Goal: Use online tool/utility: Utilize a website feature to perform a specific function

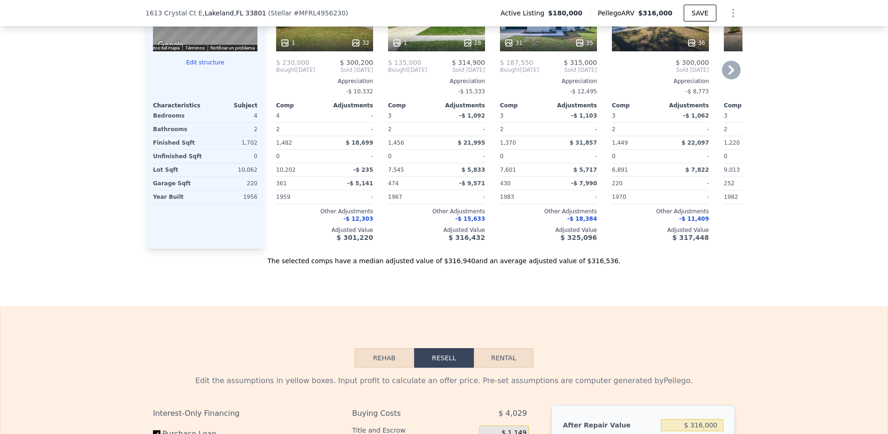
scroll to position [1217, 0]
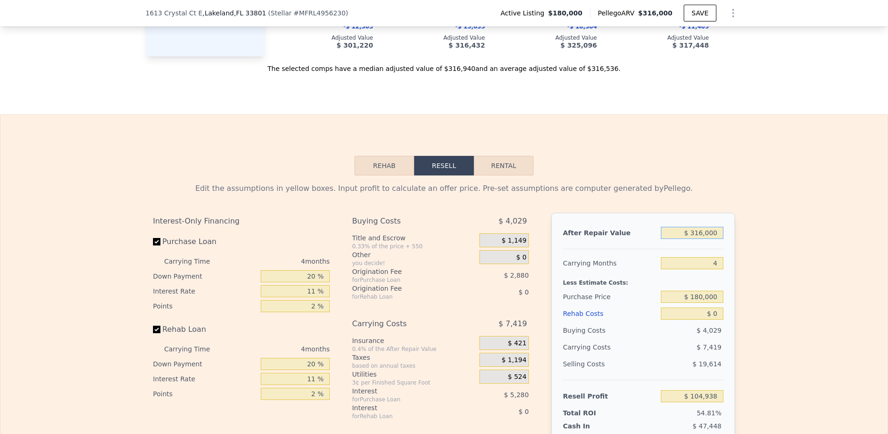
click at [696, 236] on input "$ 316,000" at bounding box center [692, 233] width 63 height 12
type input "$ 2"
type input "-$ 191,575"
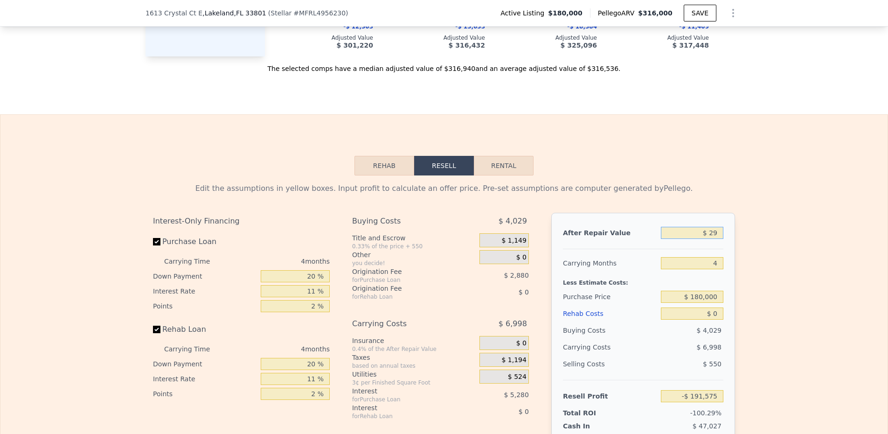
type input "$ 290"
type input "-$ 191,304"
type input "$ 29,000"
type input "-$ 188,857"
type input "$ 290,000"
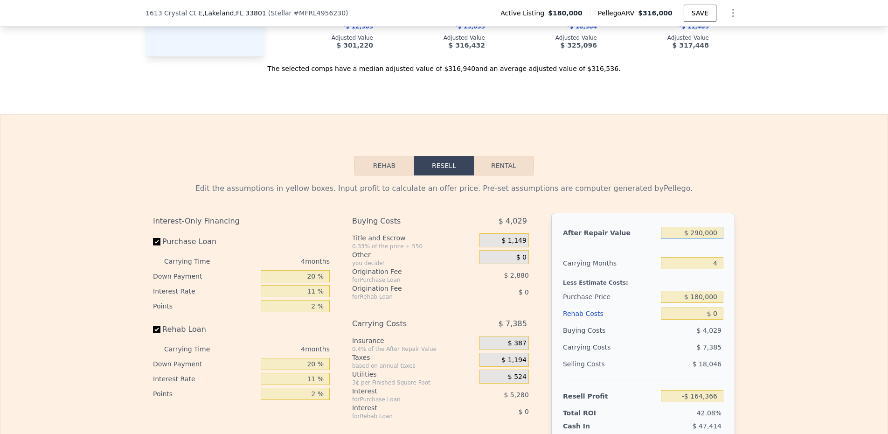
type input "$ 80,540"
click at [683, 303] on input "$ 180,000" at bounding box center [692, 297] width 63 height 12
type input "$ 140,000"
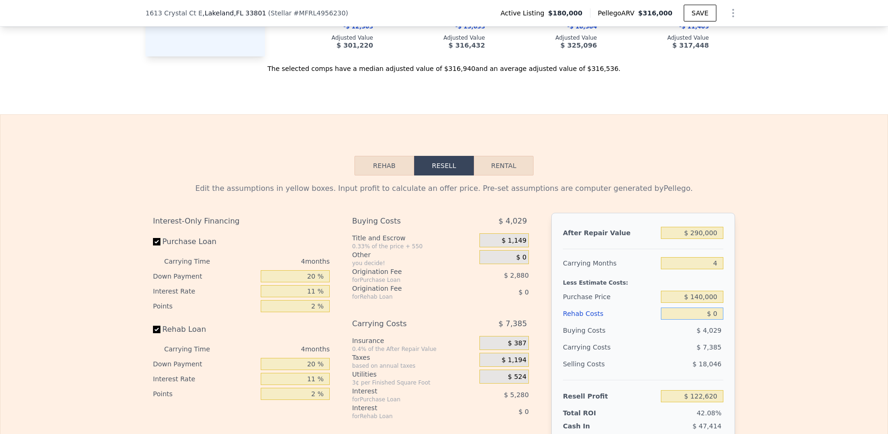
click at [706, 318] on input "$ 0" at bounding box center [692, 313] width 63 height 12
type input "$ 122,485"
click at [706, 318] on input "$ 0" at bounding box center [692, 313] width 63 height 12
type input "$ 6"
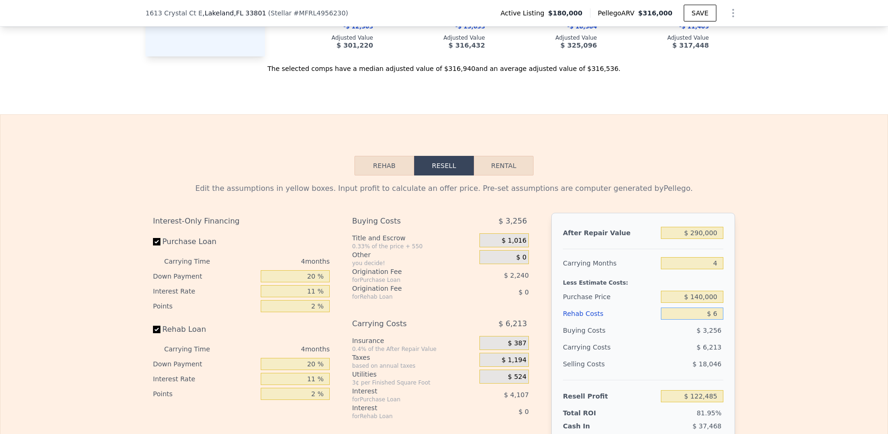
type input "$ 122,479"
type input "$ 65"
type input "$ 122,419"
type input "$ 6,500"
type input "$ 121,805"
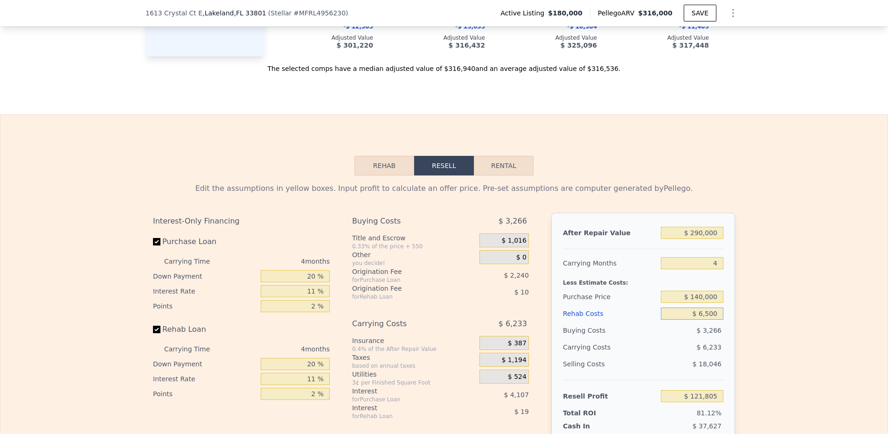
type input "$ 65,000"
type input "$ 54,537"
click at [520, 241] on span "$ 1,016" at bounding box center [513, 241] width 25 height 8
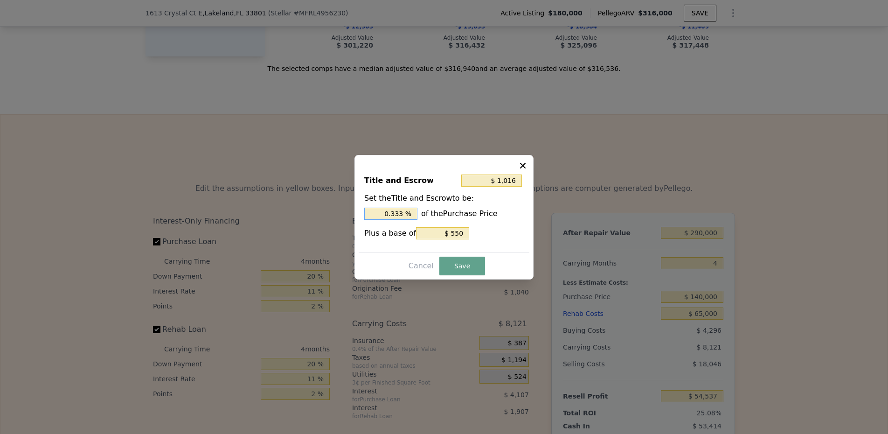
click at [386, 211] on input "0.333 %" at bounding box center [390, 214] width 53 height 12
type input "$ 1,950"
type input "1. %"
type input "$ 2,230"
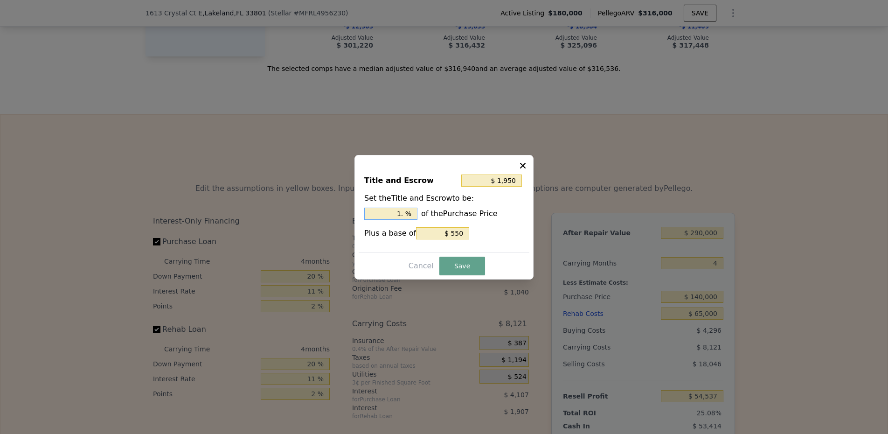
type input "1.2 %"
type input "$ 2,300"
type input "1.25 %"
click at [465, 270] on button "Save" at bounding box center [462, 266] width 46 height 19
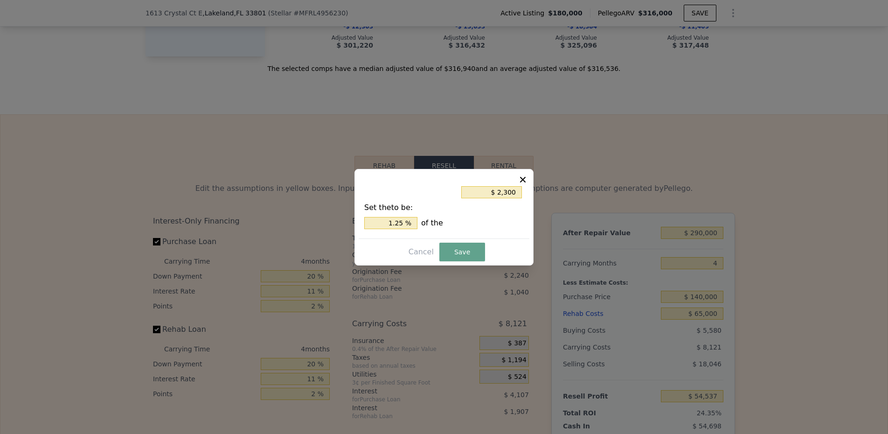
type input "$ 53,253"
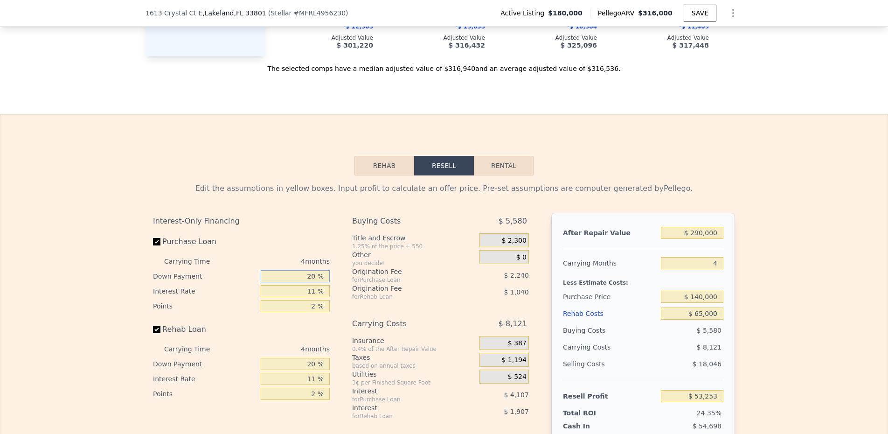
click at [308, 277] on input "20 %" at bounding box center [295, 276] width 69 height 12
type input "1 %"
type input "$ 51,745"
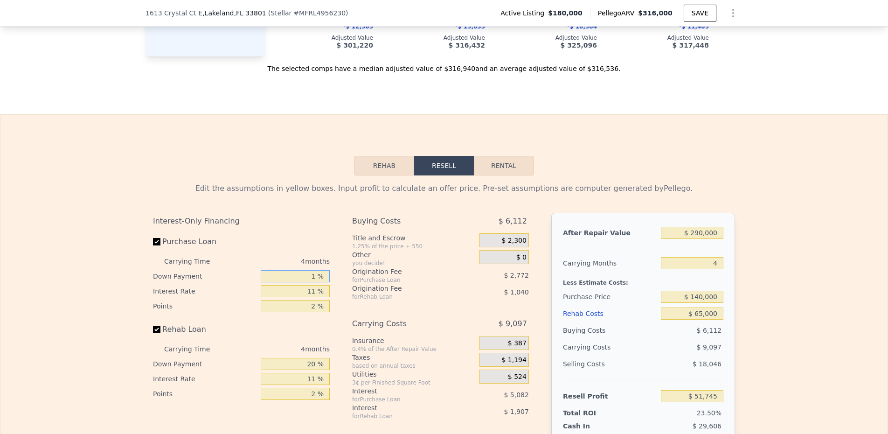
type input "15 %"
type input "$ 52,857"
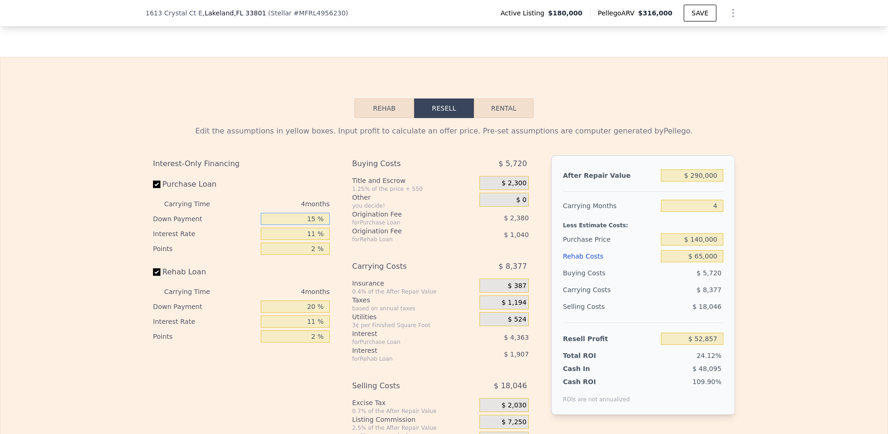
scroll to position [1278, 0]
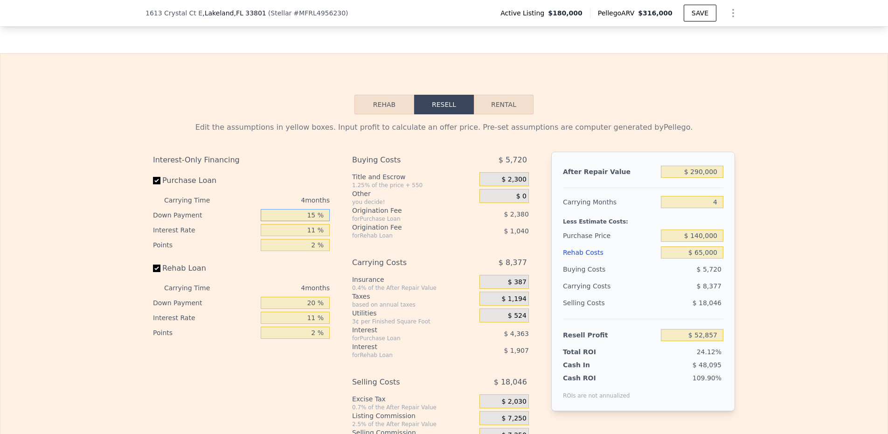
type input "15 %"
click at [303, 309] on input "20 %" at bounding box center [295, 303] width 69 height 12
type input "1 %"
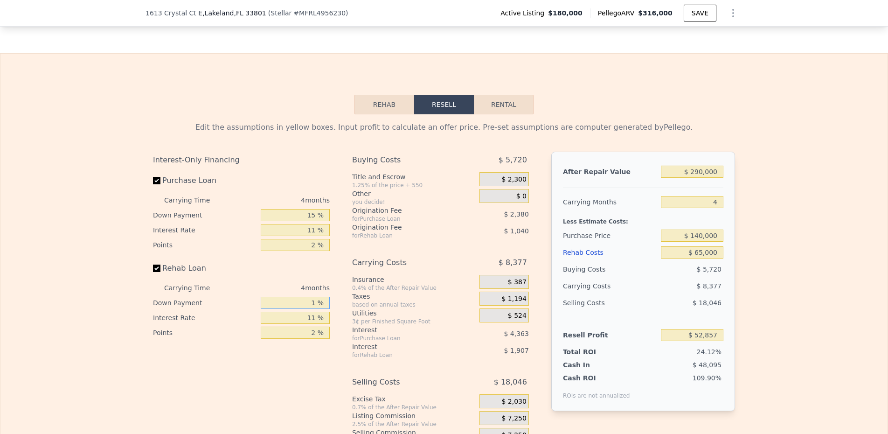
type input "$ 52,158"
type input "15 %"
type input "$ 52,676"
type input "15 %"
click at [398, 315] on div "Utilities" at bounding box center [414, 312] width 124 height 9
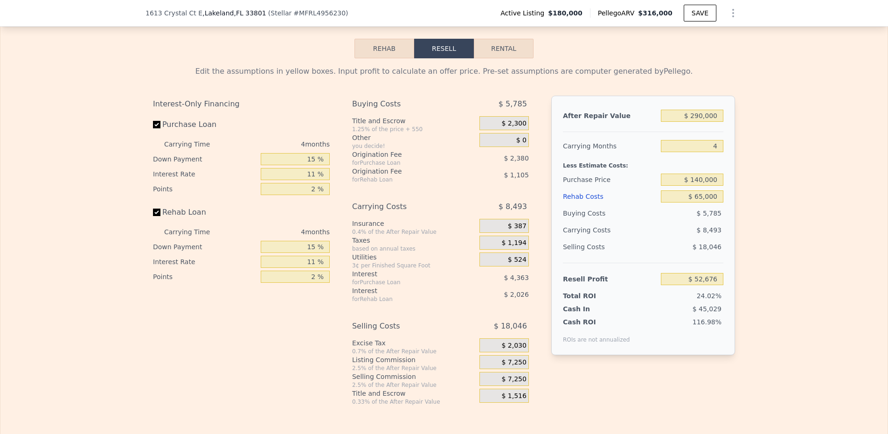
scroll to position [1335, 0]
click at [510, 52] on button "Rental" at bounding box center [504, 48] width 60 height 20
select select "30"
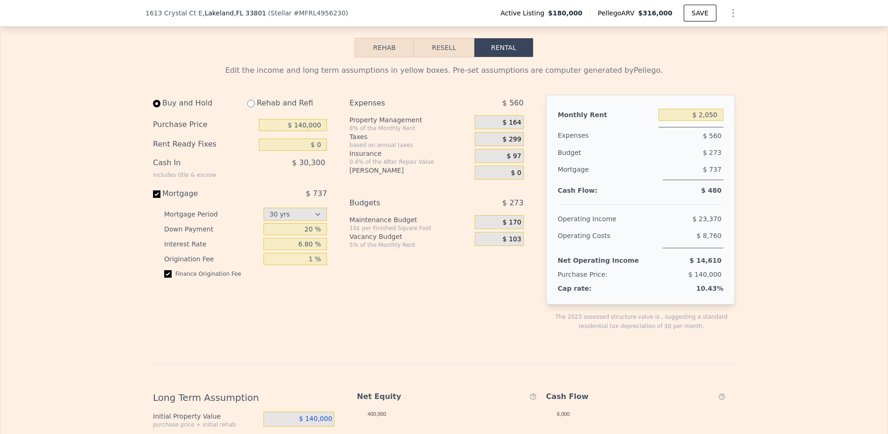
click at [249, 107] on input "radio" at bounding box center [250, 103] width 7 height 7
radio input "true"
select select "30"
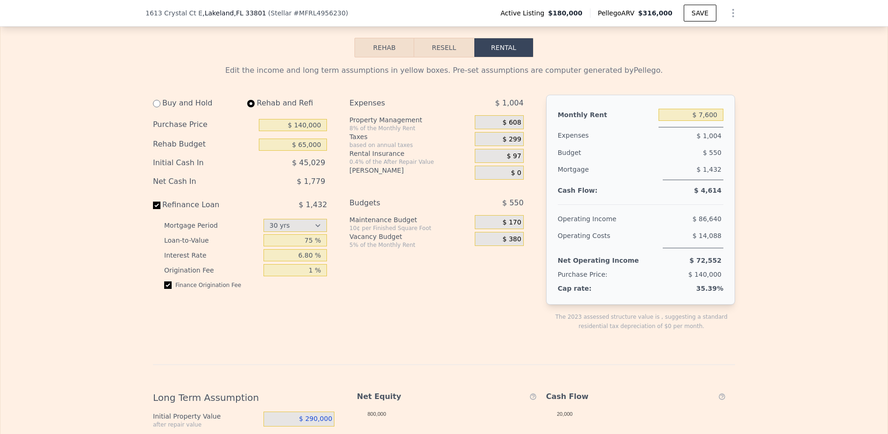
type input "$ 65,000"
click at [297, 127] on input "$ 140,000" at bounding box center [293, 125] width 68 height 12
click at [705, 118] on input "$ 7,600" at bounding box center [691, 115] width 65 height 12
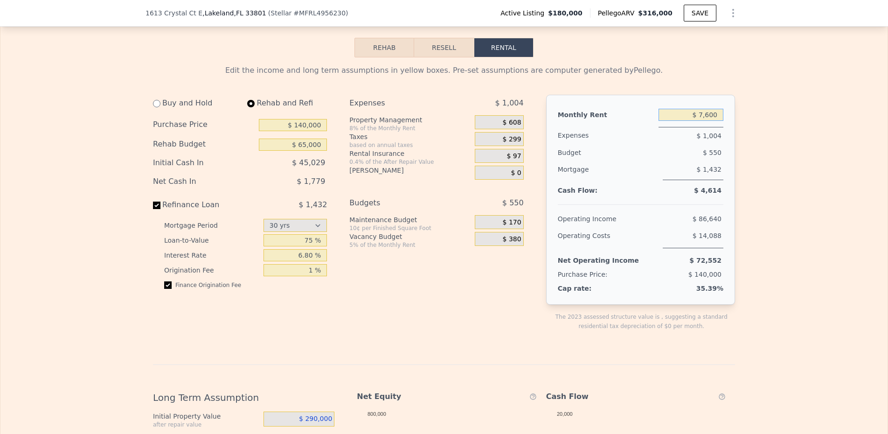
click at [705, 118] on input "$ 7,600" at bounding box center [691, 115] width 65 height 12
type input "$ 1,880"
click at [510, 127] on span "$ 150" at bounding box center [512, 122] width 19 height 8
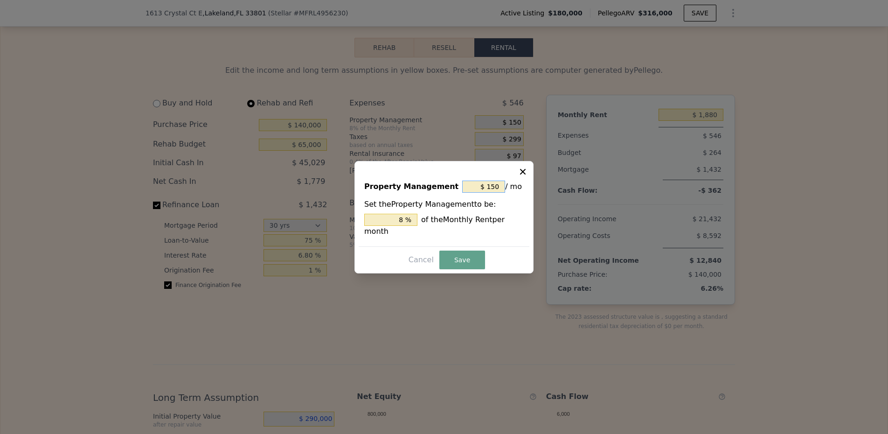
click at [487, 189] on input "$ 150" at bounding box center [483, 187] width 43 height 12
type input "$ 0"
type input "0 %"
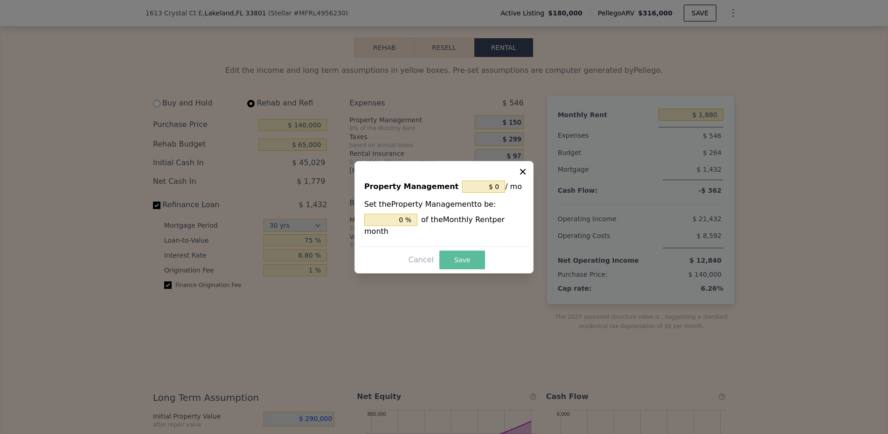
click at [467, 261] on button "Save" at bounding box center [462, 259] width 46 height 19
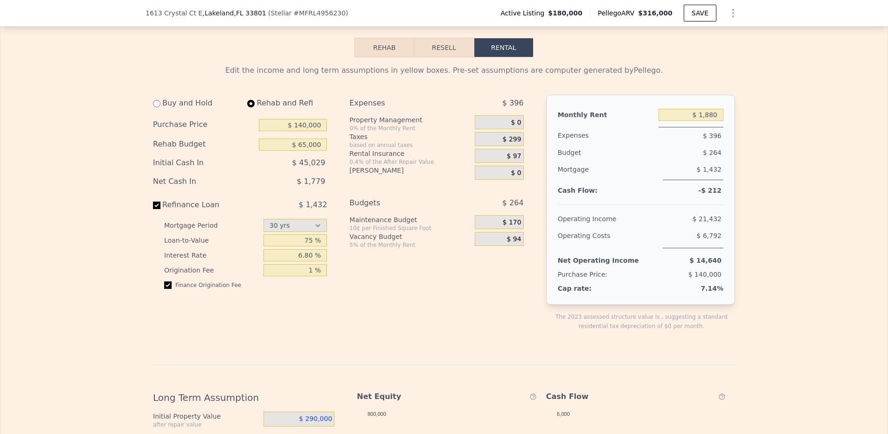
scroll to position [1343, 0]
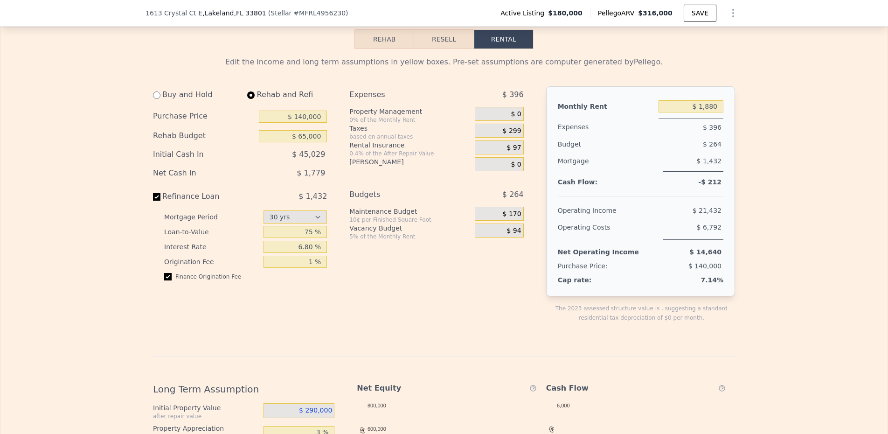
click at [508, 132] on span "$ 299" at bounding box center [512, 131] width 19 height 8
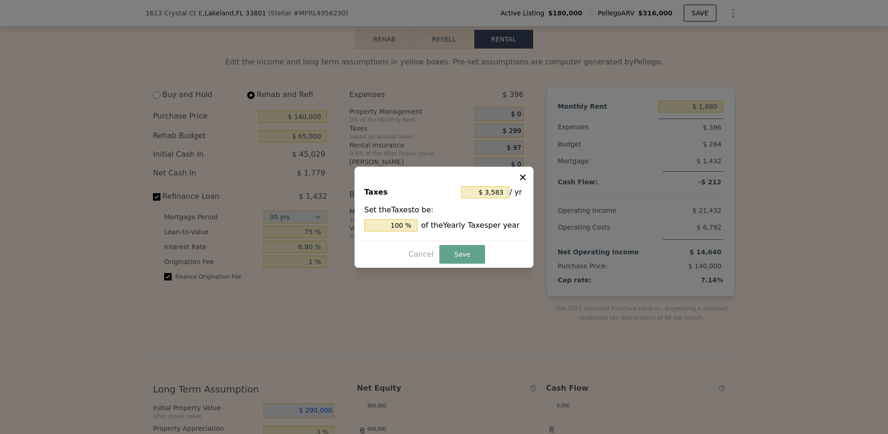
click at [519, 180] on icon at bounding box center [522, 177] width 9 height 9
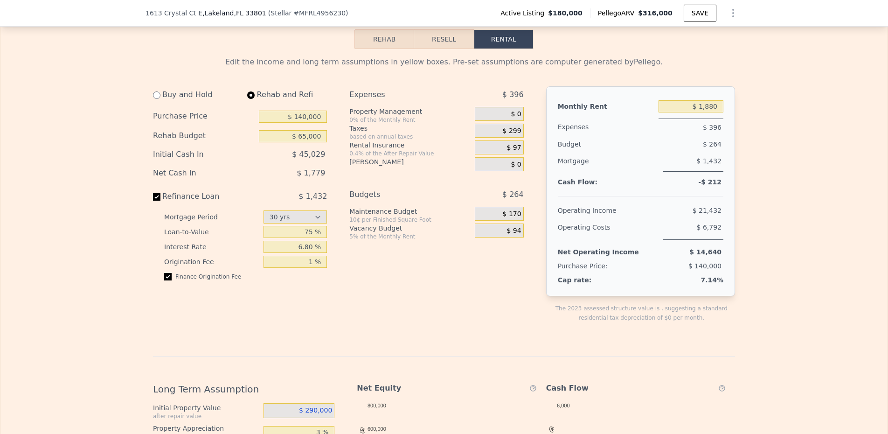
click at [504, 152] on div "$ 97" at bounding box center [499, 147] width 49 height 14
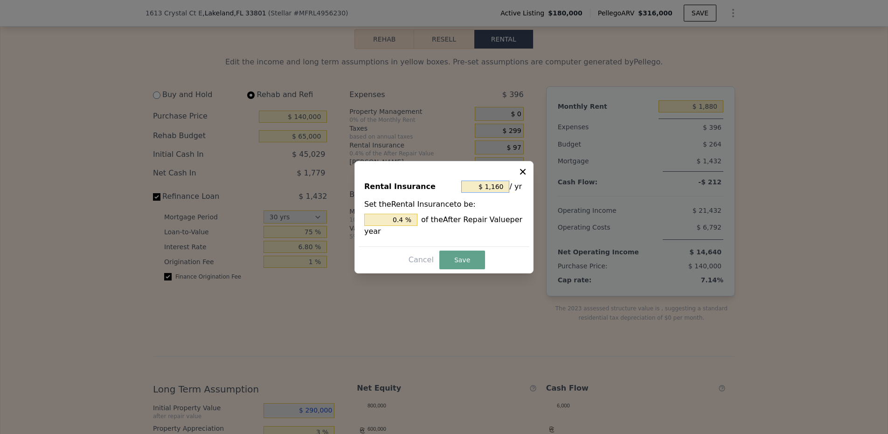
click at [487, 181] on input "$ 1,160" at bounding box center [485, 187] width 48 height 12
type input "$ 2"
type input "0.001 %"
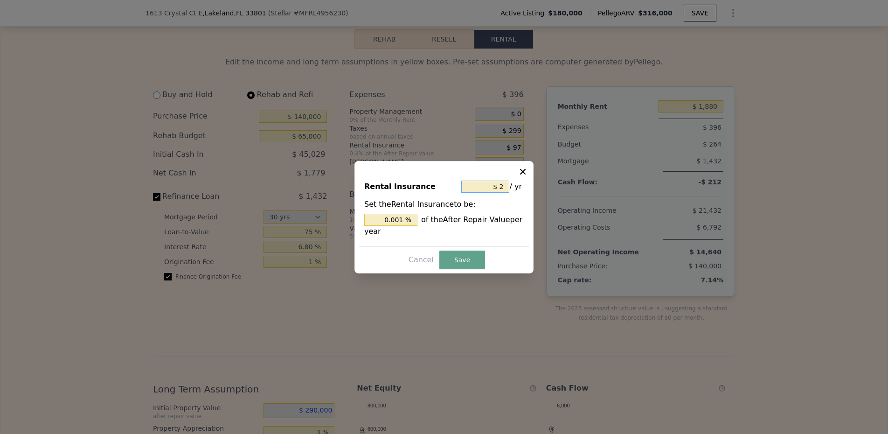
type input "$ 24"
type input "0.008 %"
type input "$ 240"
type input "0.083 %"
type input "$ 2,400"
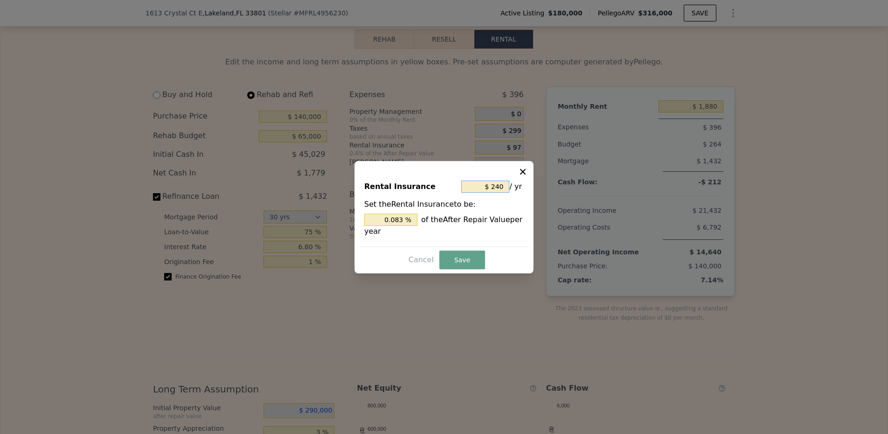
type input "0.828 %"
click at [467, 265] on button "Save" at bounding box center [462, 259] width 46 height 19
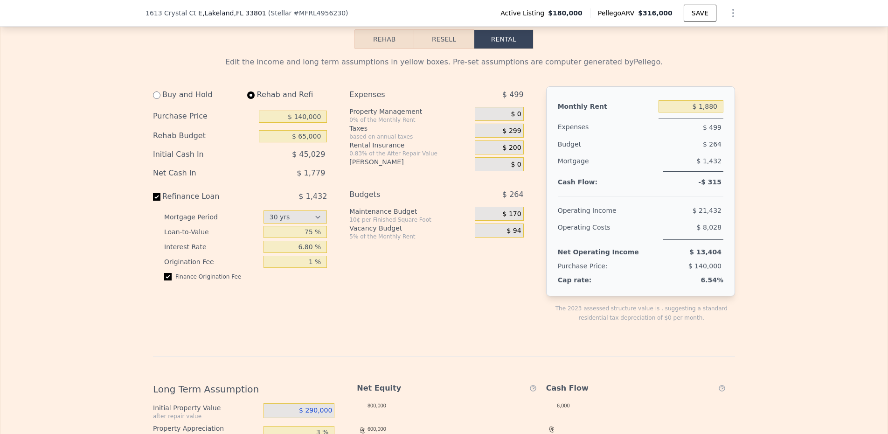
click at [390, 47] on button "Rehab" at bounding box center [385, 39] width 60 height 20
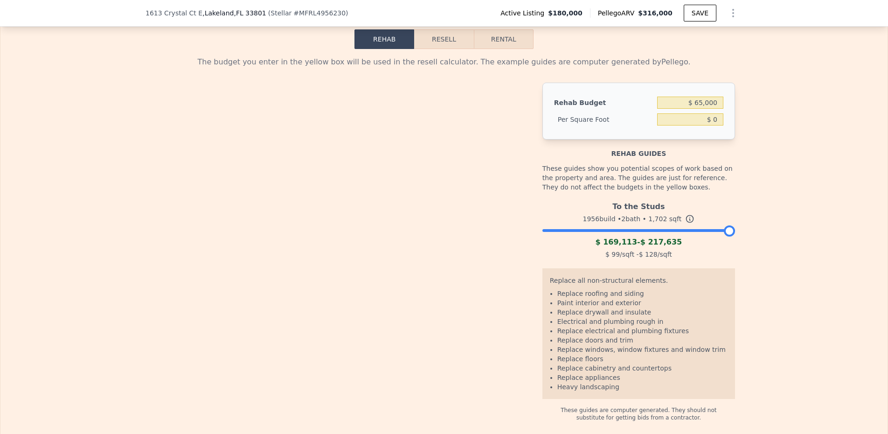
type input "$ 38.19"
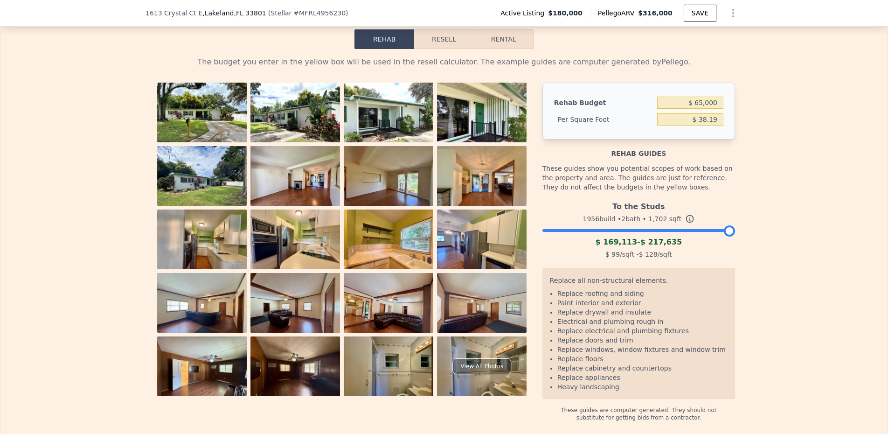
click at [452, 38] on button "Resell" at bounding box center [443, 39] width 59 height 20
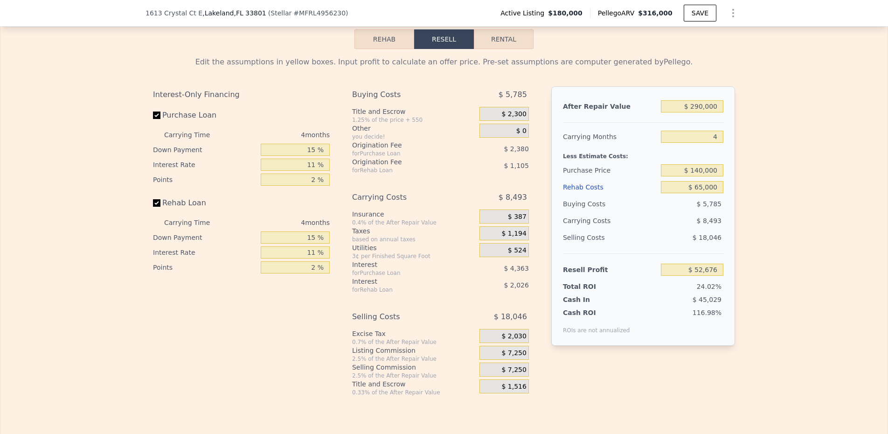
scroll to position [1350, 0]
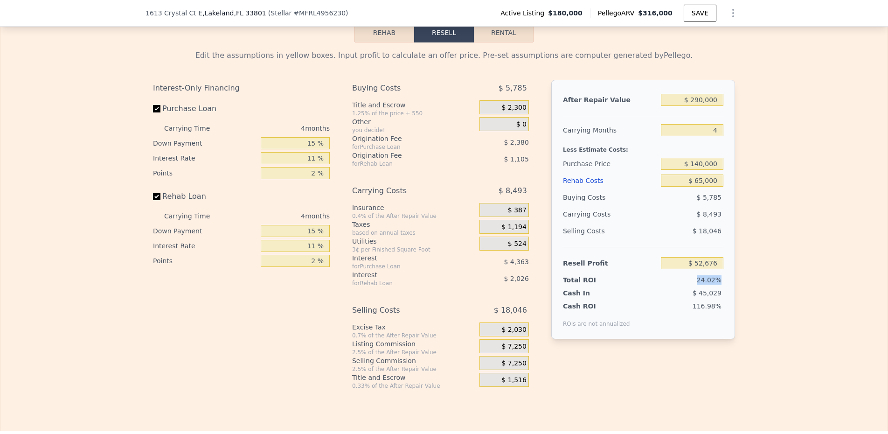
drag, startPoint x: 688, startPoint y: 286, endPoint x: 719, endPoint y: 286, distance: 31.7
click at [719, 285] on div "24.02%" at bounding box center [674, 279] width 98 height 9
